Goal: Transaction & Acquisition: Purchase product/service

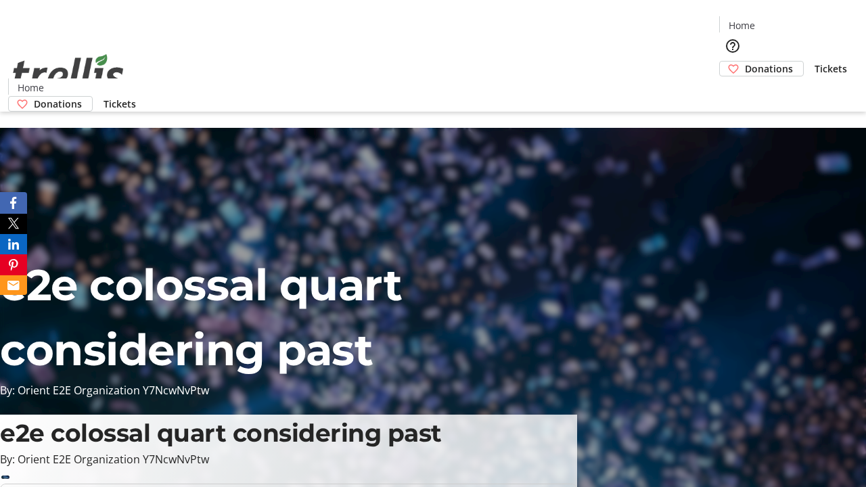
click at [744, 62] on span "Donations" at bounding box center [768, 69] width 48 height 14
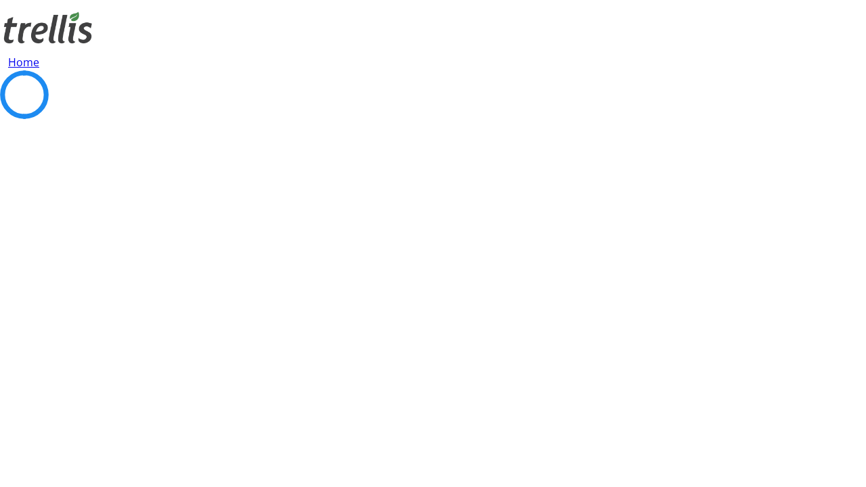
select select "CA"
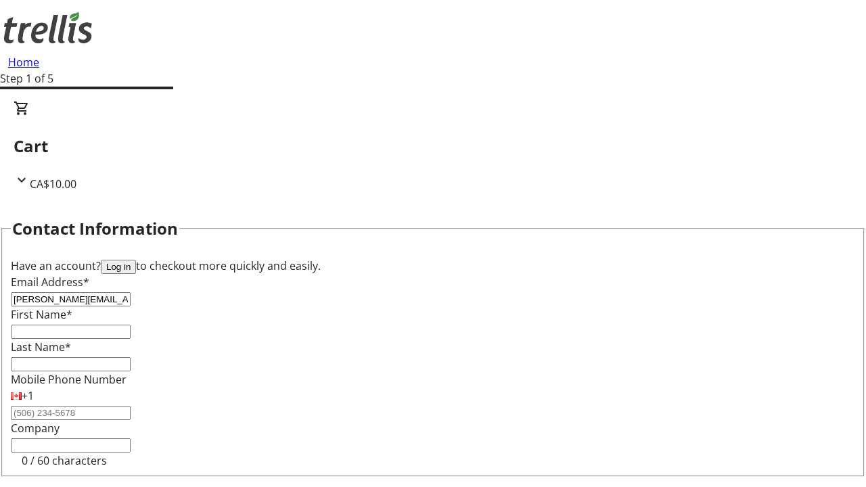
type input "[PERSON_NAME][EMAIL_ADDRESS][DOMAIN_NAME]"
type input "[PERSON_NAME]"
type input "[STREET_ADDRESS][PERSON_NAME]"
type input "Kelowna"
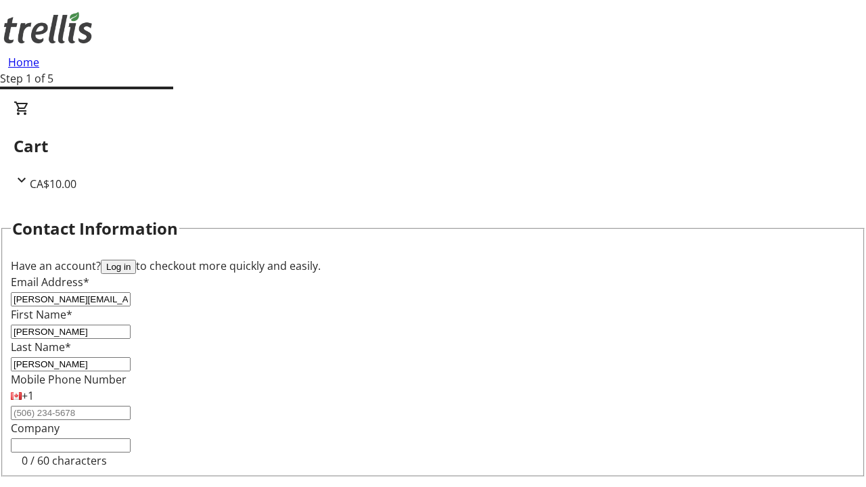
select select "BC"
type input "Kelowna"
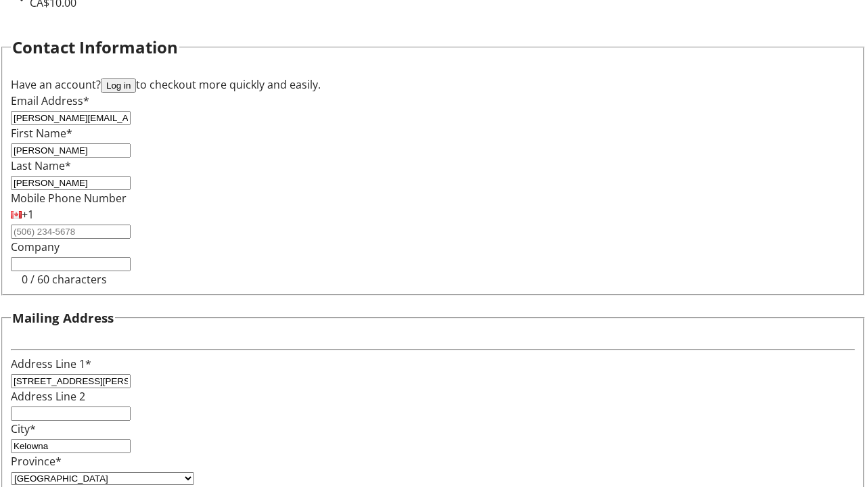
type input "V1Y 0C2"
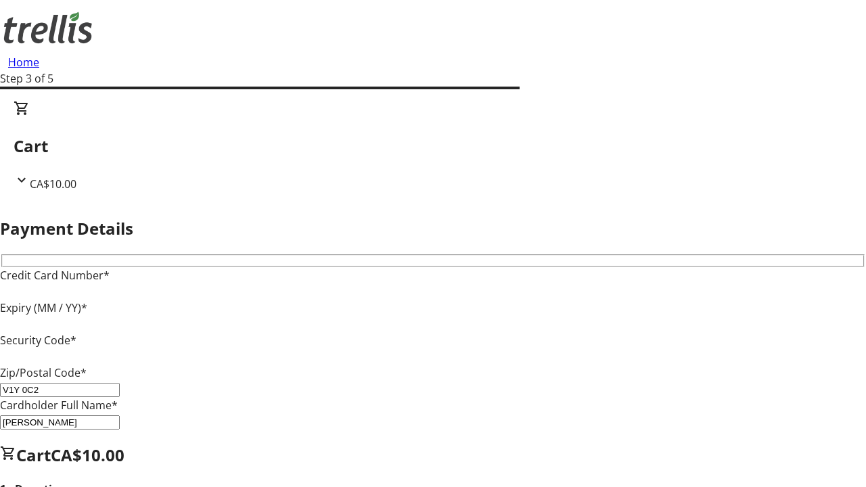
type input "V1Y 0C2"
